Goal: Task Accomplishment & Management: Manage account settings

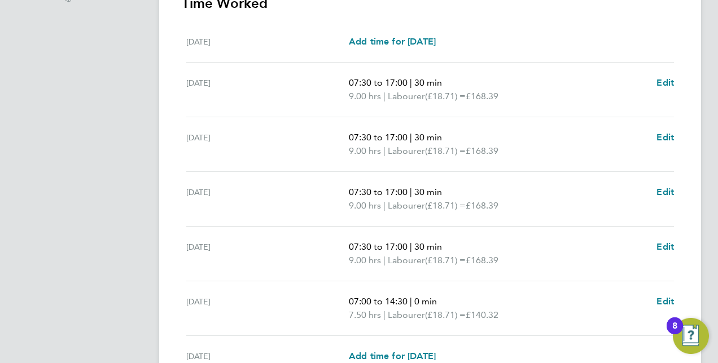
scroll to position [450, 0]
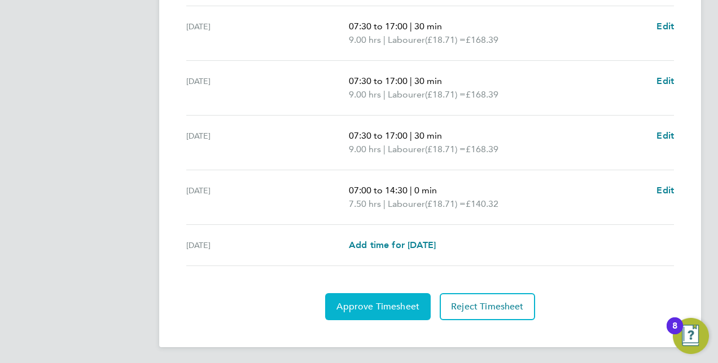
click at [392, 301] on span "Approve Timesheet" at bounding box center [377, 306] width 83 height 11
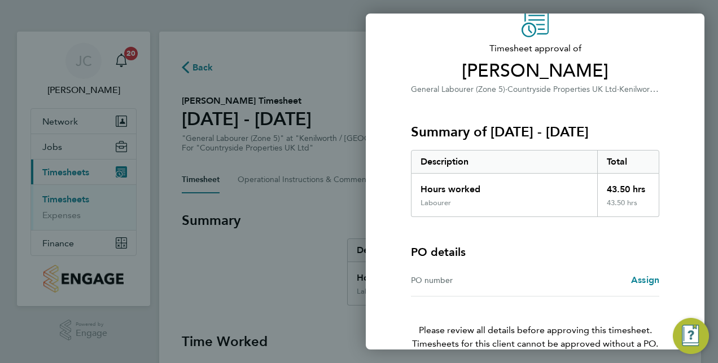
scroll to position [112, 0]
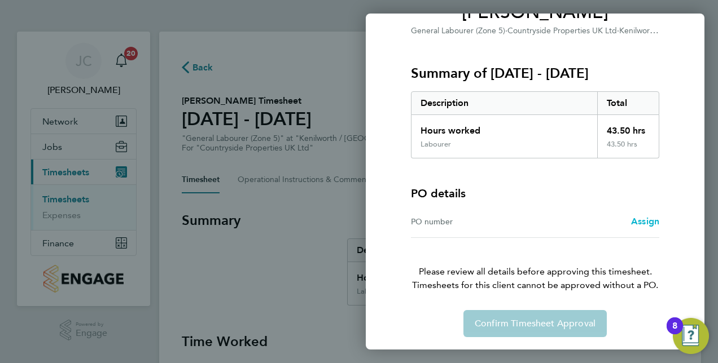
click at [647, 225] on span "Assign" at bounding box center [645, 221] width 28 height 11
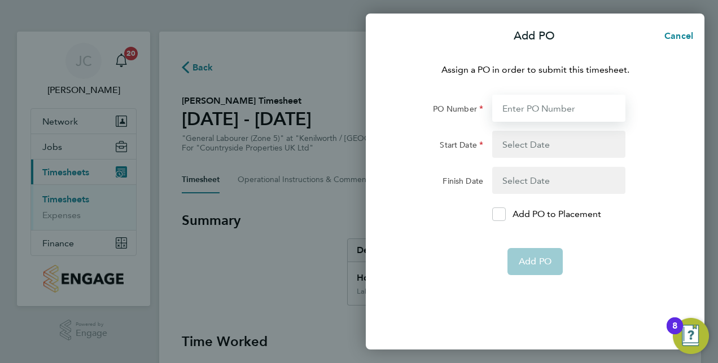
click at [552, 114] on input "PO Number" at bounding box center [558, 108] width 133 height 27
type input "CD548"
type input "[DATE]"
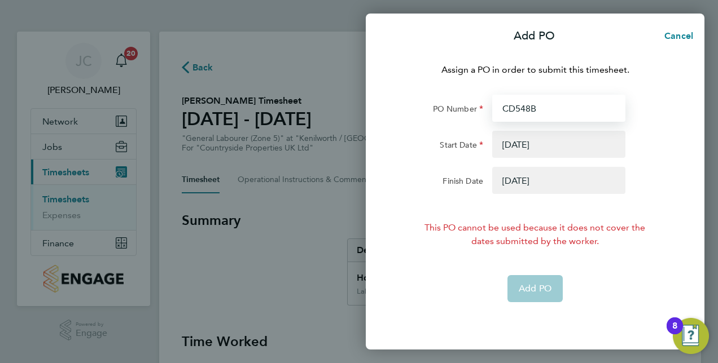
type input "CD548BB"
type input "[DATE]"
type input "CD548BB"
click at [536, 180] on button "button" at bounding box center [558, 180] width 133 height 27
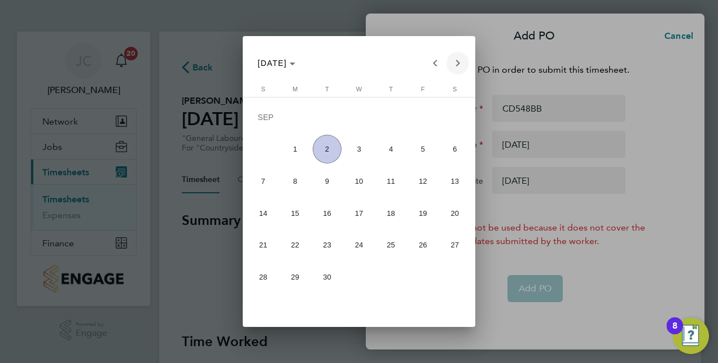
click at [456, 55] on span "Next month" at bounding box center [457, 63] width 23 height 23
click at [458, 57] on span "Next month" at bounding box center [457, 63] width 23 height 23
click at [257, 282] on span "30" at bounding box center [263, 280] width 29 height 29
type input "[DATE]"
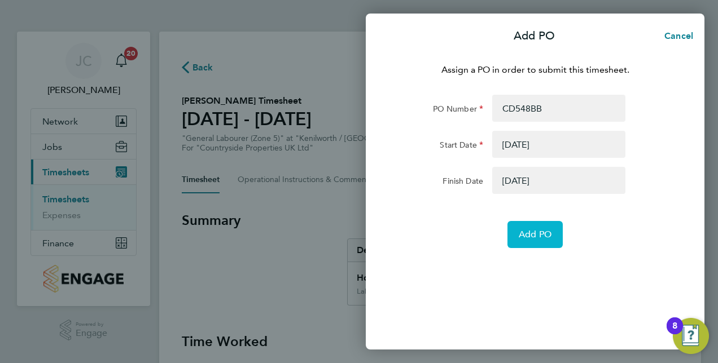
click at [521, 226] on button "Add PO" at bounding box center [534, 234] width 55 height 27
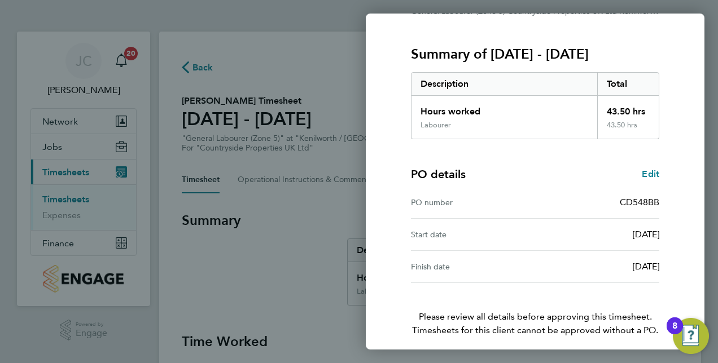
scroll to position [176, 0]
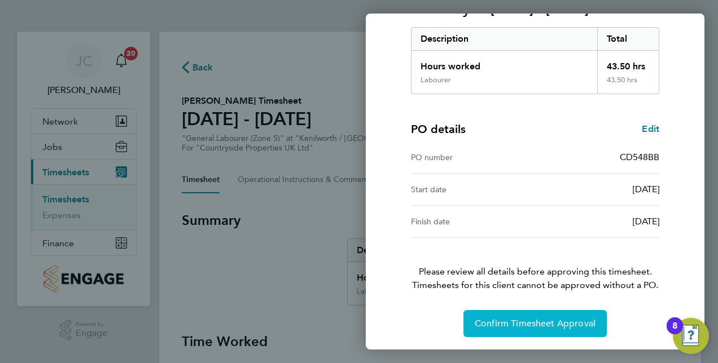
click at [545, 328] on button "Confirm Timesheet Approval" at bounding box center [534, 323] width 143 height 27
